Goal: Navigation & Orientation: Find specific page/section

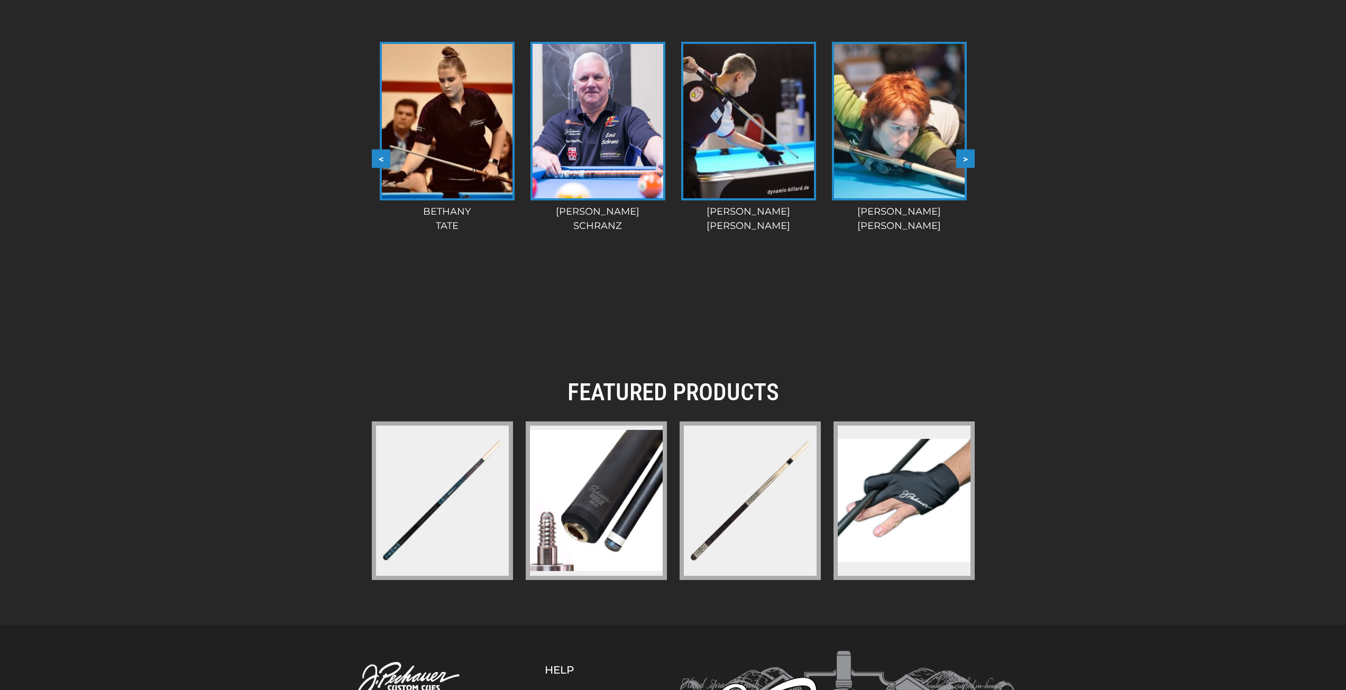
scroll to position [1284, 0]
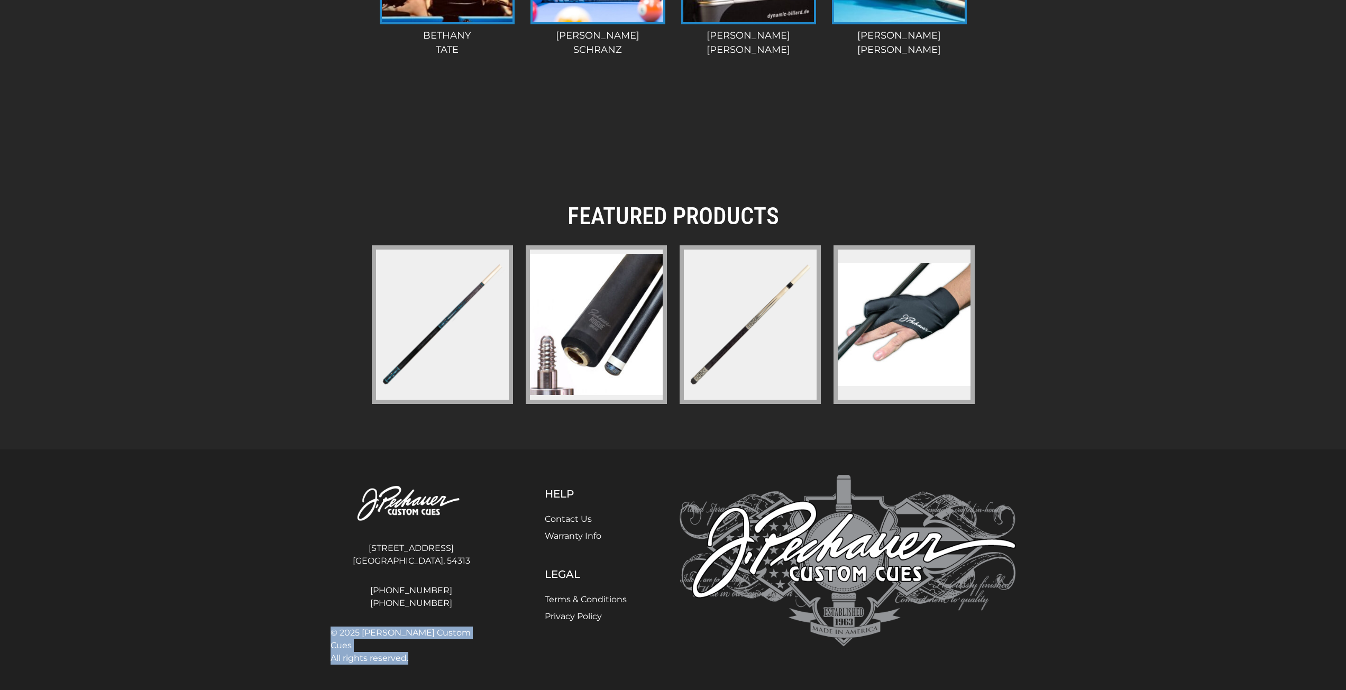
drag, startPoint x: 482, startPoint y: 633, endPoint x: 387, endPoint y: 625, distance: 96.1
click at [387, 625] on div "© 2025 J. Pechauer Custom Cues All rights reserved." at bounding box center [412, 641] width 162 height 55
drag, startPoint x: 374, startPoint y: 632, endPoint x: 480, endPoint y: 634, distance: 106.4
click at [480, 634] on span "© 2025 J. Pechauer Custom Cues All rights reserved." at bounding box center [412, 646] width 162 height 38
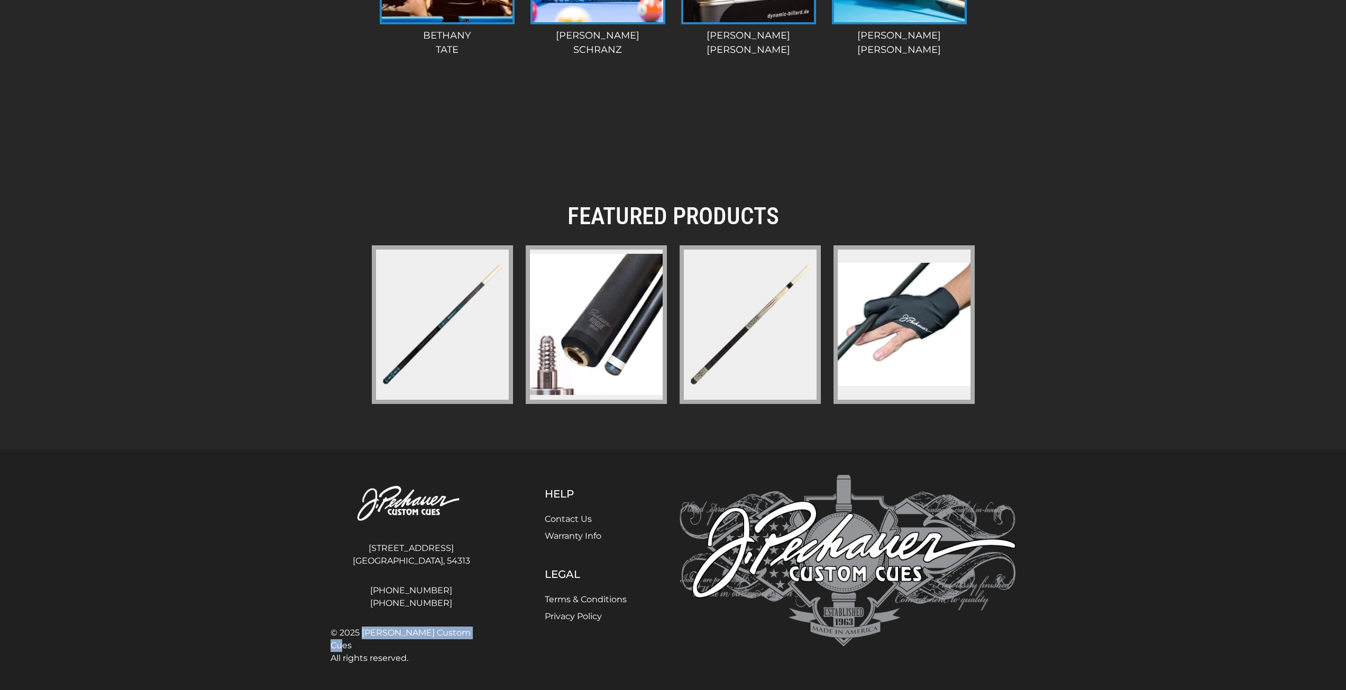
copy span "J. Pechauer Custom Cues"
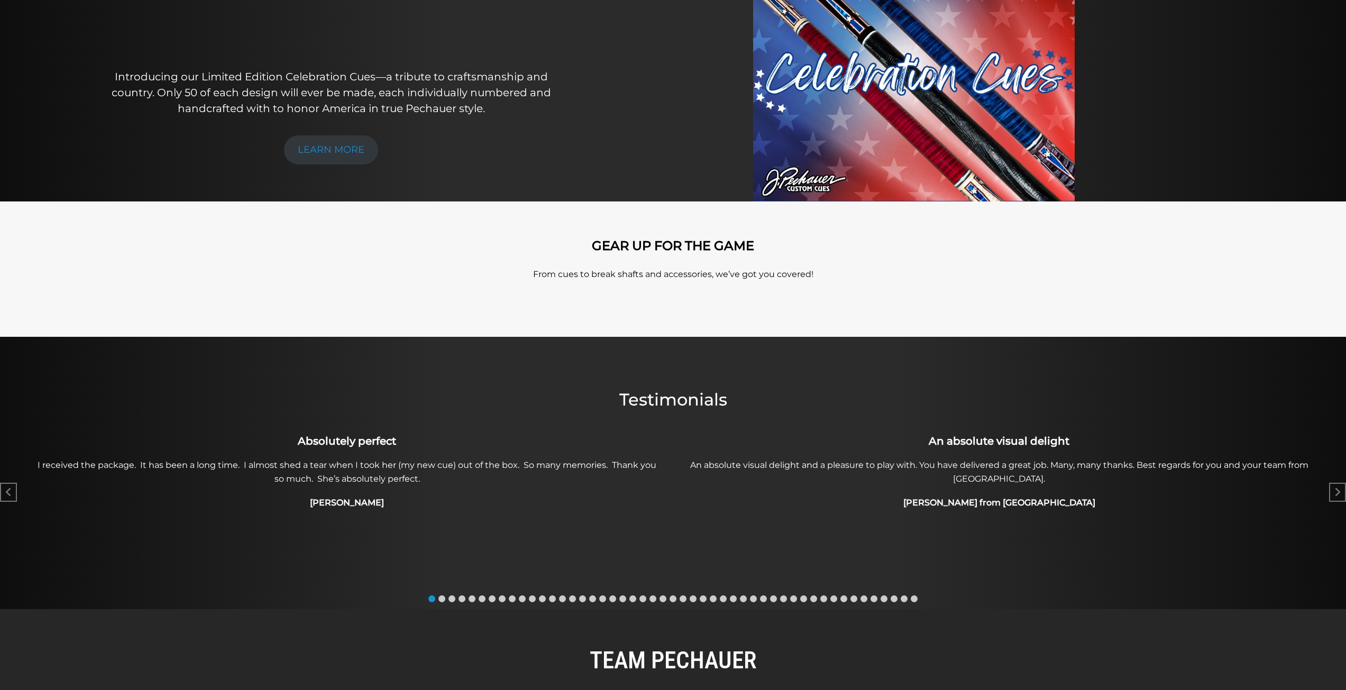
scroll to position [0, 0]
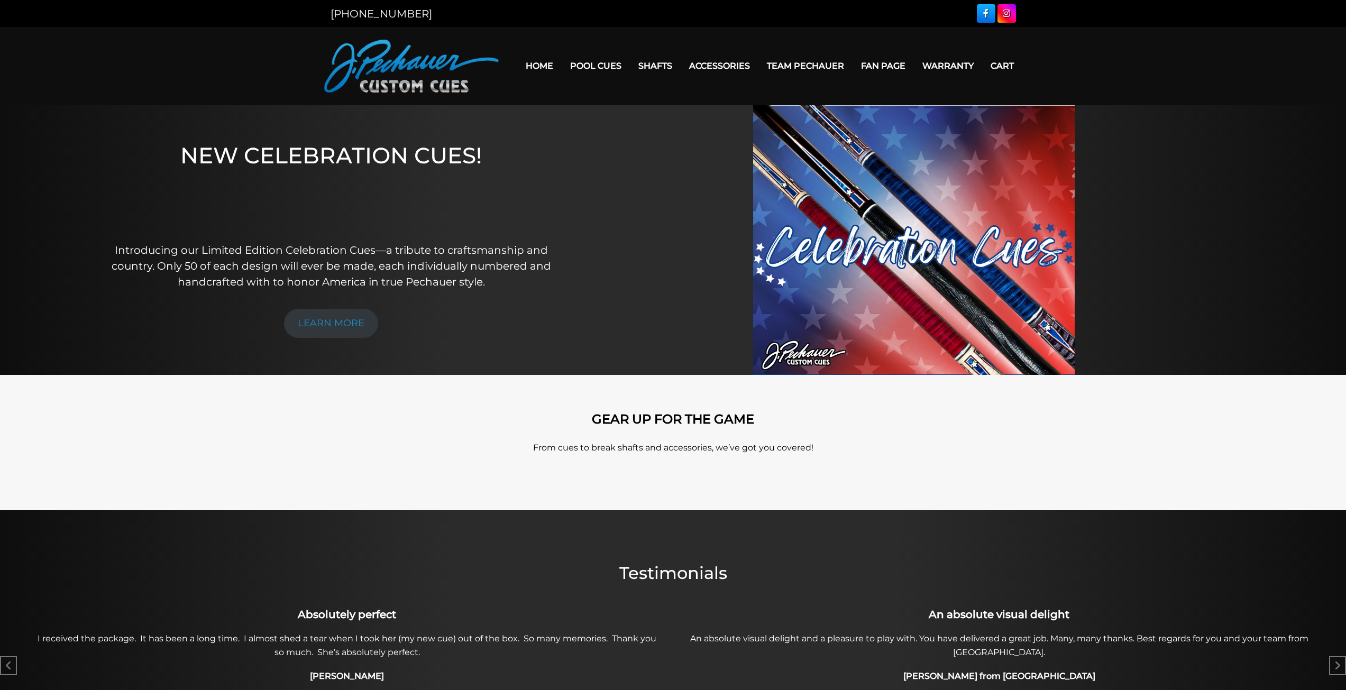
click at [832, 65] on link "Team Pechauer" at bounding box center [806, 65] width 94 height 27
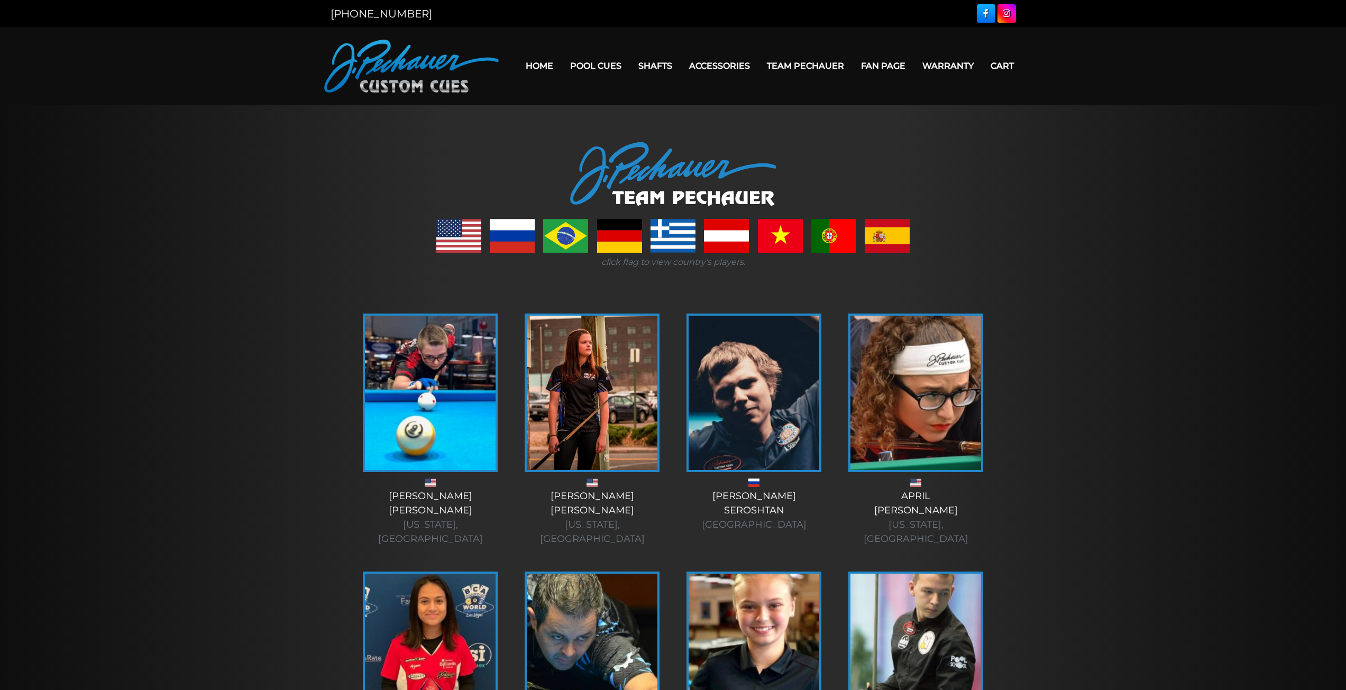
click at [393, 64] on img at bounding box center [411, 66] width 175 height 53
